Goal: Transaction & Acquisition: Book appointment/travel/reservation

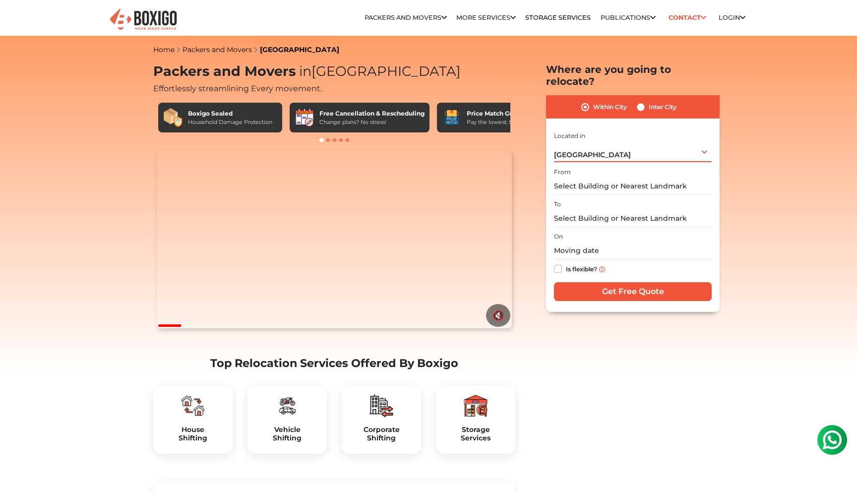
click at [705, 141] on div "[GEOGRAPHIC_DATA] Select City [GEOGRAPHIC_DATA] [GEOGRAPHIC_DATA] [GEOGRAPHIC_D…" at bounding box center [633, 151] width 158 height 21
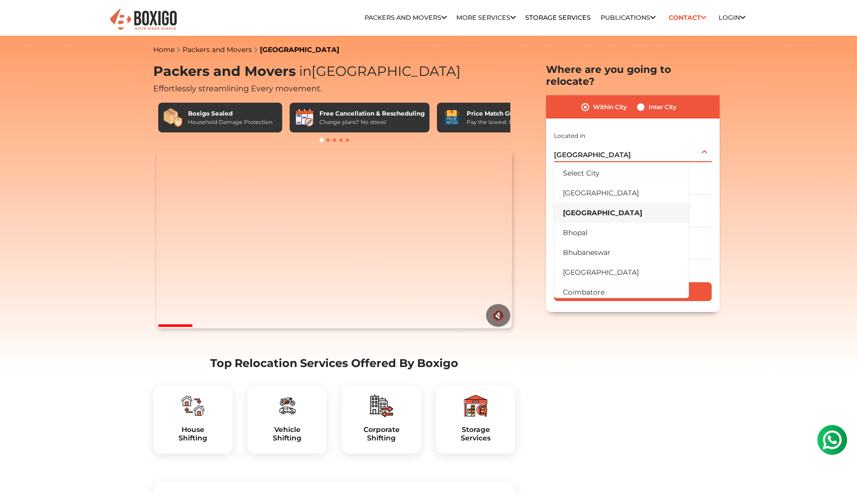
click at [705, 141] on div "[GEOGRAPHIC_DATA] Select City [GEOGRAPHIC_DATA] [GEOGRAPHIC_DATA] [GEOGRAPHIC_D…" at bounding box center [633, 151] width 158 height 21
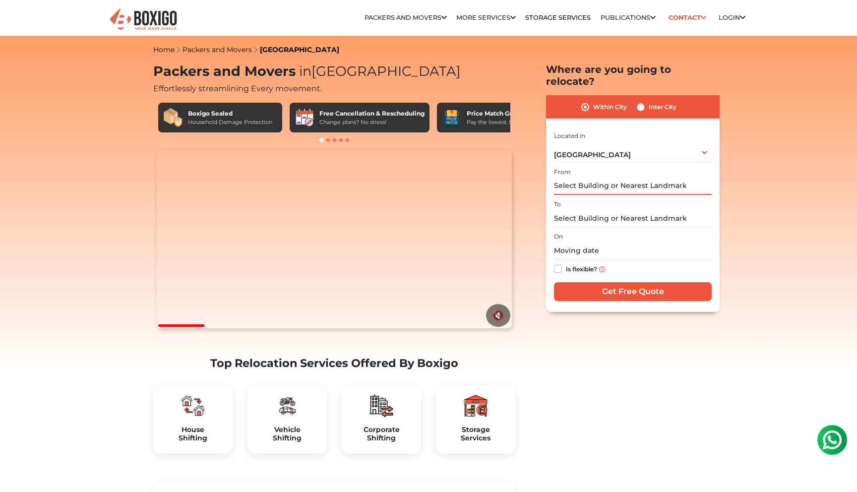
click at [639, 179] on input "text" at bounding box center [633, 186] width 158 height 17
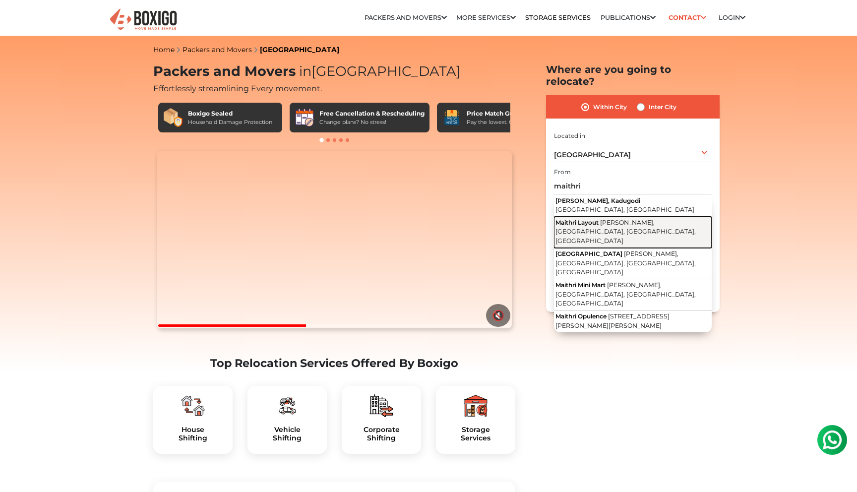
click at [638, 219] on span "[PERSON_NAME], [GEOGRAPHIC_DATA], [GEOGRAPHIC_DATA], [GEOGRAPHIC_DATA]" at bounding box center [626, 232] width 140 height 26
type input "[PERSON_NAME], [PERSON_NAME], [GEOGRAPHIC_DATA], [GEOGRAPHIC_DATA], [GEOGRAPHIC…"
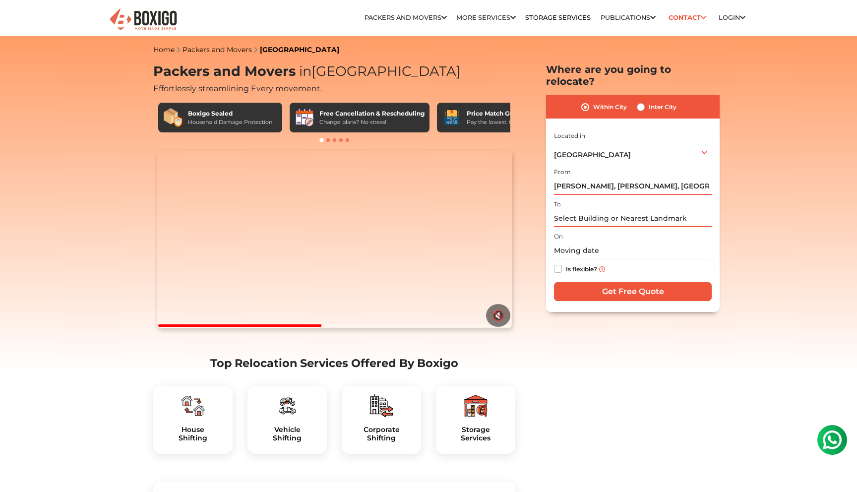
click at [589, 210] on input "text" at bounding box center [633, 218] width 158 height 17
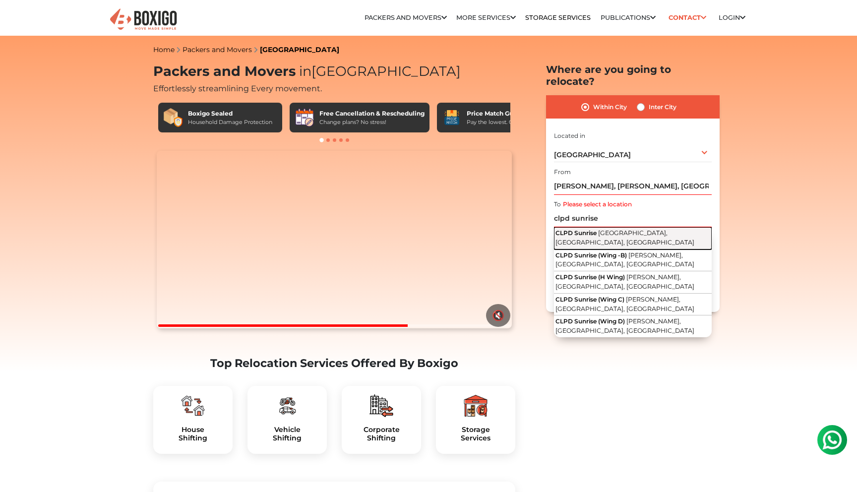
click at [601, 228] on button "CLPD Sunrise [GEOGRAPHIC_DATA], [GEOGRAPHIC_DATA], [GEOGRAPHIC_DATA]" at bounding box center [633, 238] width 158 height 22
type input "CLPD Sunrise, [GEOGRAPHIC_DATA], [GEOGRAPHIC_DATA], [GEOGRAPHIC_DATA]"
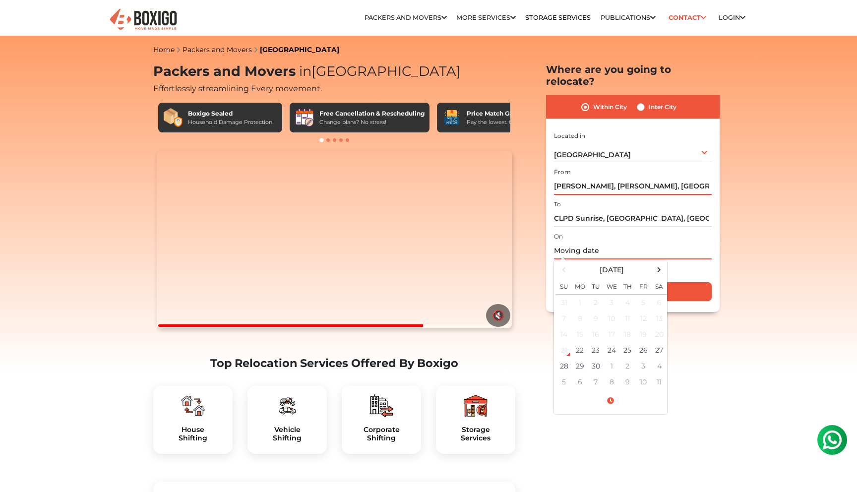
click at [595, 242] on input "text" at bounding box center [633, 250] width 158 height 17
click at [661, 263] on span at bounding box center [659, 269] width 13 height 13
click at [631, 295] on td "2" at bounding box center [628, 303] width 16 height 16
click at [620, 242] on input "[DATE] 12:00 AM" at bounding box center [633, 250] width 158 height 17
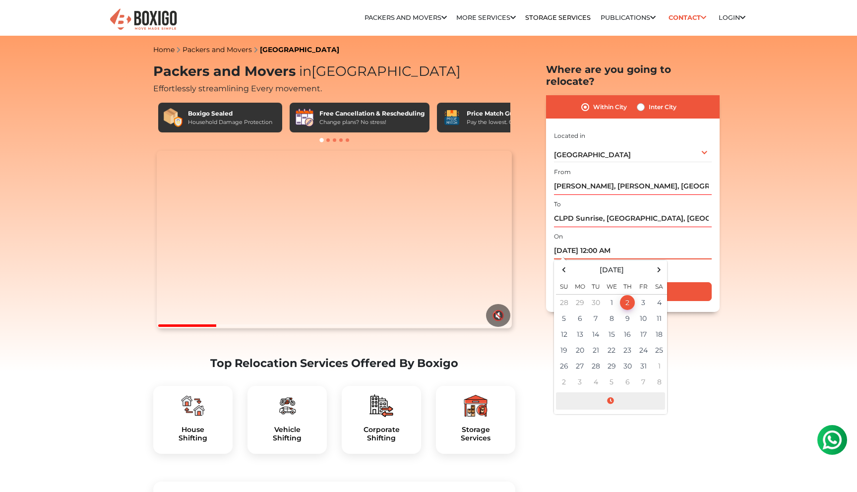
click at [607, 392] on span at bounding box center [610, 400] width 109 height 17
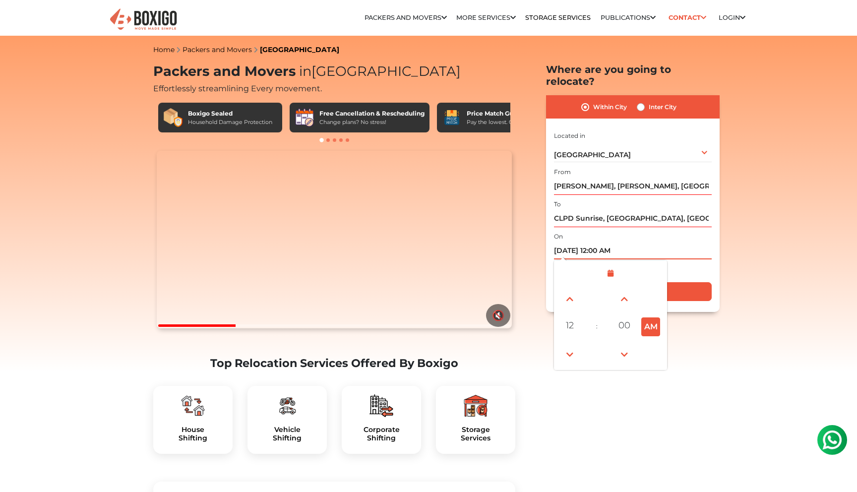
click at [649, 317] on button "AM" at bounding box center [650, 326] width 19 height 19
type input "[DATE] 12:00 PM"
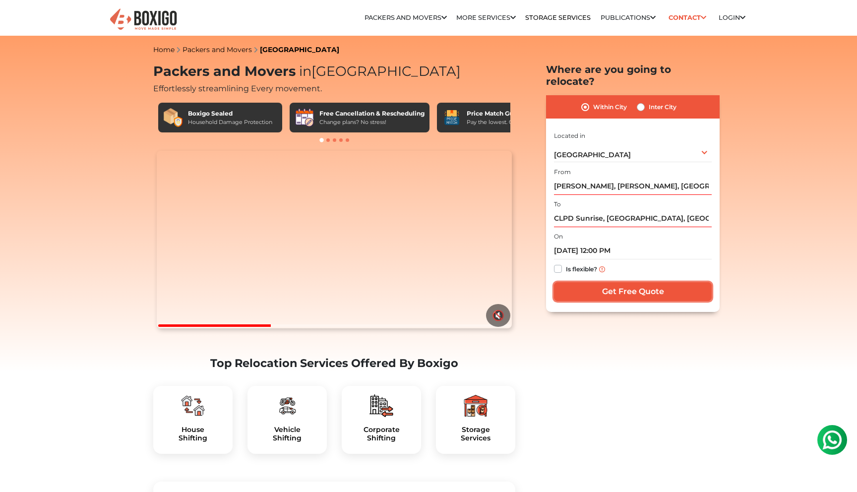
click at [660, 282] on input "Get Free Quote" at bounding box center [633, 291] width 158 height 19
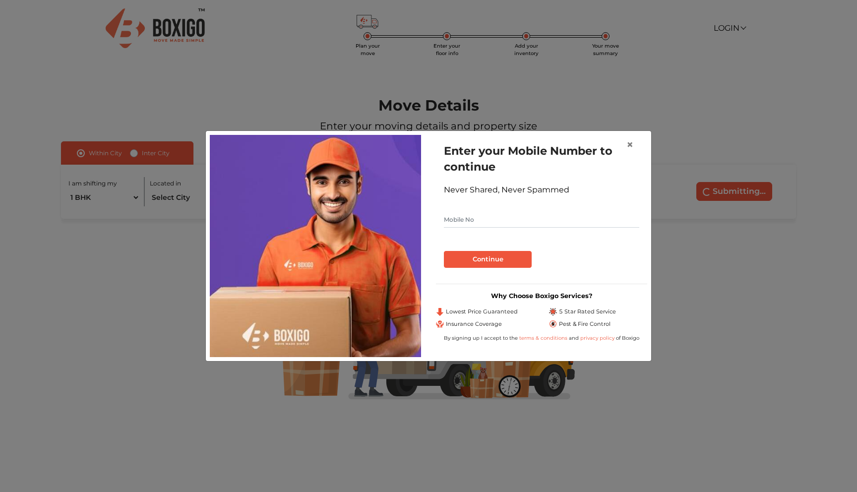
click at [494, 224] on input "text" at bounding box center [541, 220] width 195 height 16
type input "9501090879"
click at [488, 258] on button "Continue" at bounding box center [488, 259] width 88 height 17
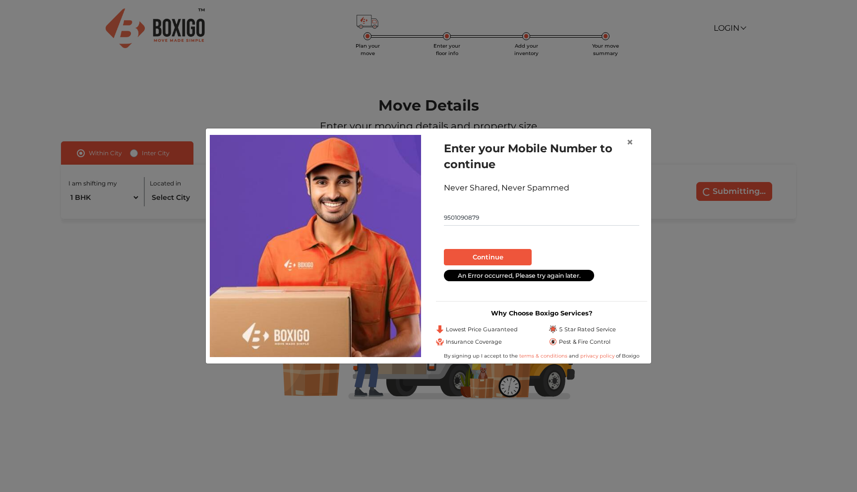
click at [490, 215] on input "9501090879" at bounding box center [541, 218] width 195 height 16
click at [465, 257] on button "Continue" at bounding box center [488, 257] width 88 height 17
click at [487, 213] on input "9501090879" at bounding box center [541, 218] width 195 height 16
click at [498, 223] on input "9501090879" at bounding box center [541, 218] width 195 height 16
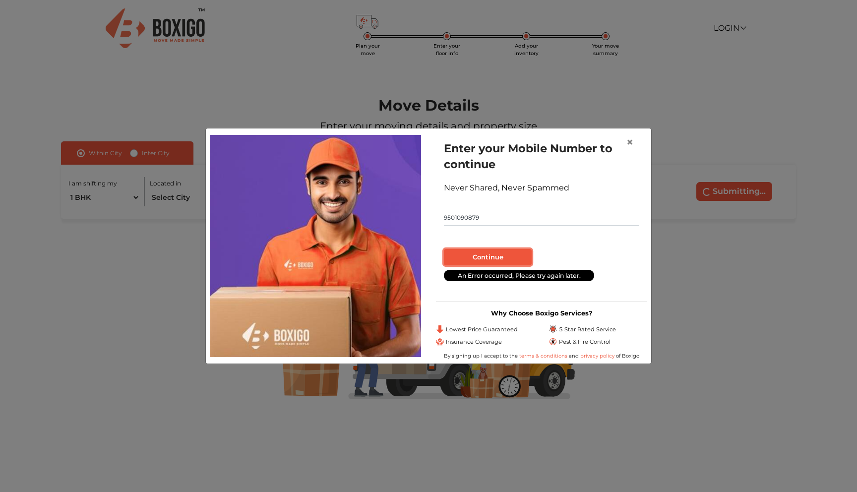
click at [493, 257] on button "Continue" at bounding box center [488, 257] width 88 height 17
click at [491, 256] on button "Continue" at bounding box center [488, 257] width 88 height 17
click at [634, 148] on button "×" at bounding box center [630, 142] width 23 height 28
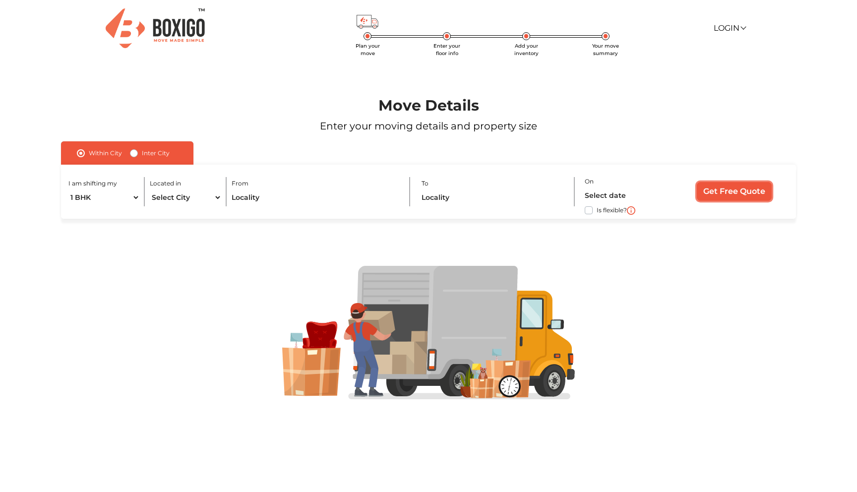
click at [738, 196] on input "Get Free Quote" at bounding box center [734, 191] width 75 height 19
click at [212, 195] on select "Select City Bangalore Bengaluru Bhopal Bhubaneswar Chennai Coimbatore Cuttack D…" at bounding box center [185, 197] width 71 height 17
select select "[GEOGRAPHIC_DATA]"
click at [150, 189] on select "Select City Bangalore Bengaluru Bhopal Bhubaneswar Chennai Coimbatore Cuttack D…" at bounding box center [185, 197] width 71 height 17
